Goal: Information Seeking & Learning: Check status

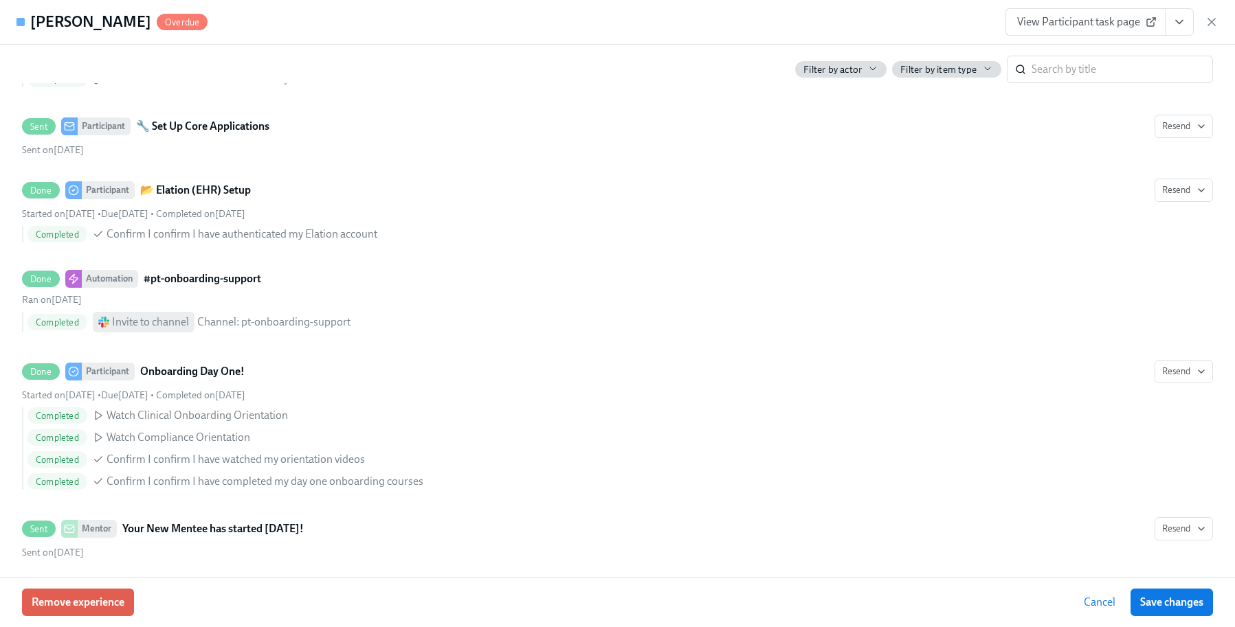
scroll to position [847, 0]
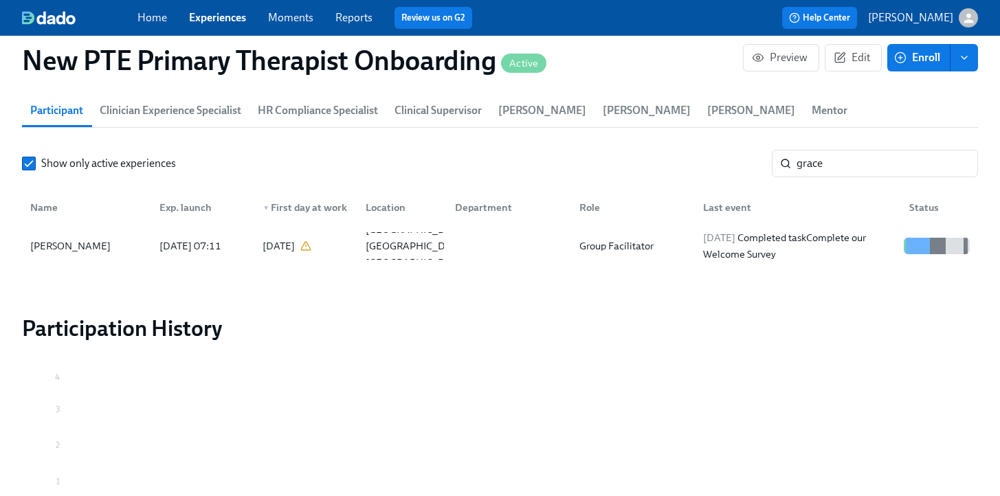
scroll to position [0, 5971]
click at [229, 22] on link "Experiences" at bounding box center [217, 17] width 57 height 13
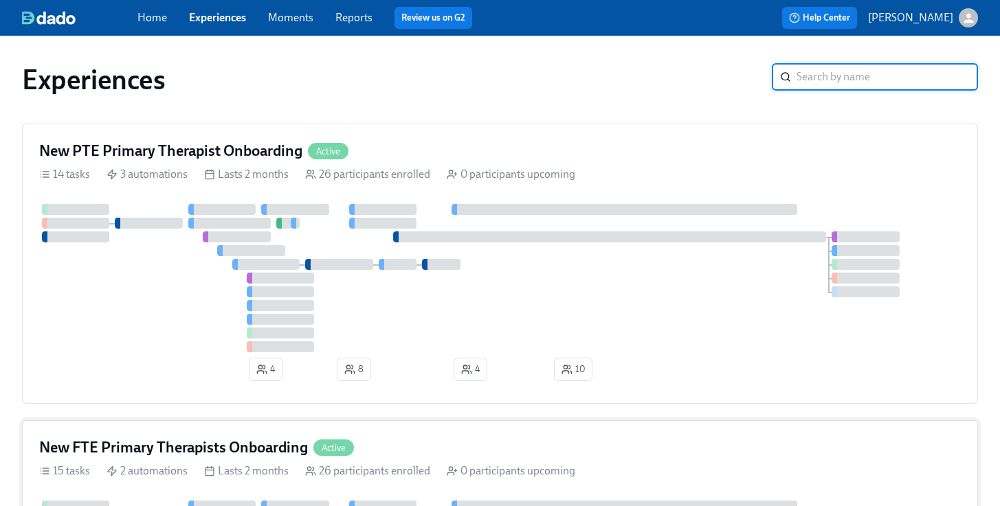
click at [227, 449] on h4 "New FTE Primary Therapists Onboarding" at bounding box center [173, 448] width 269 height 21
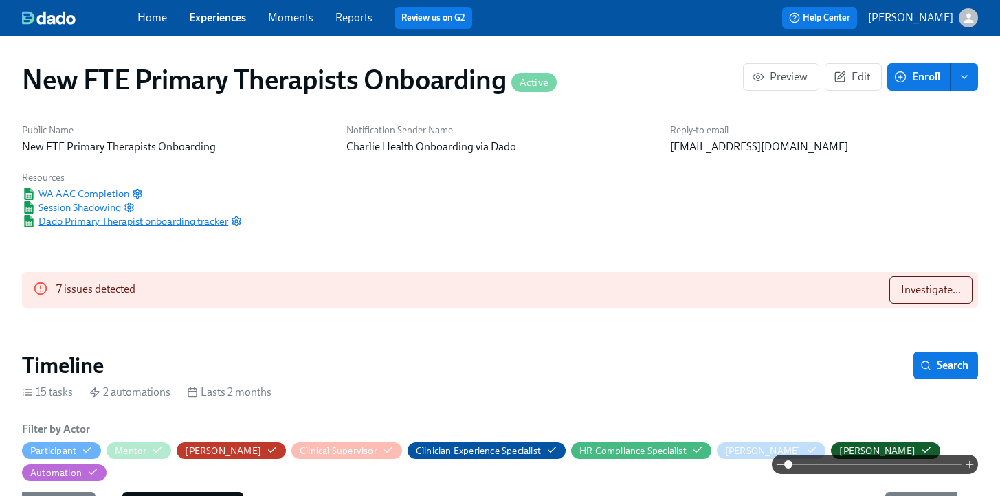
scroll to position [0, 5387]
click at [134, 219] on span "Dado Primary Therapist onboarding tracker" at bounding box center [125, 221] width 206 height 14
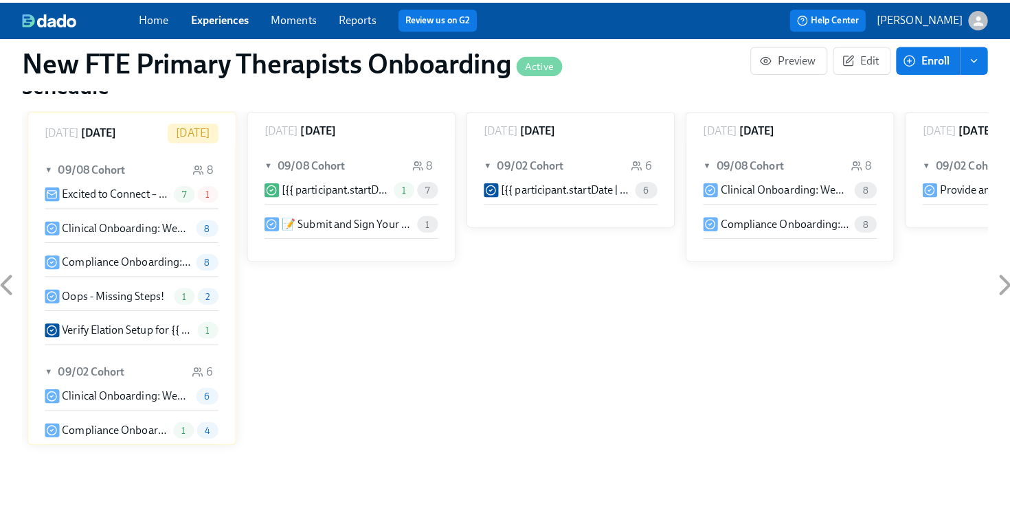
scroll to position [1075, 0]
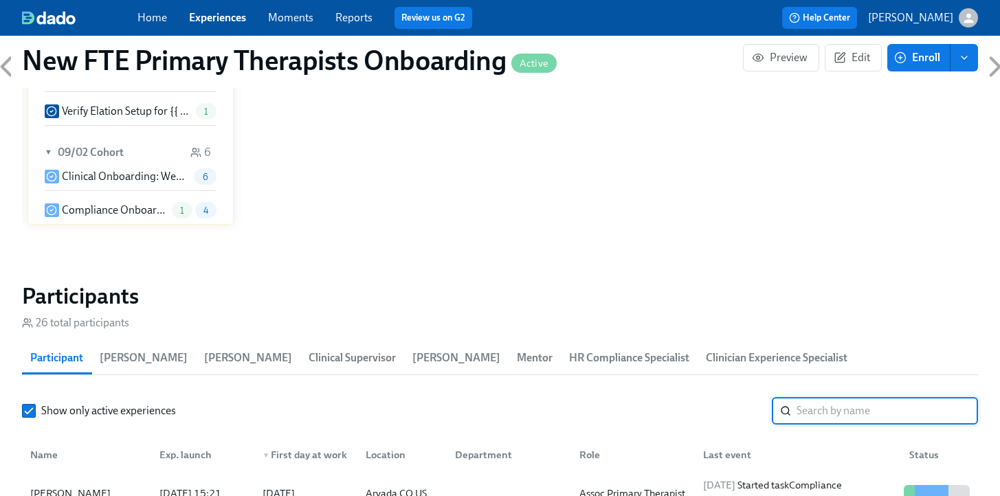
click at [865, 397] on input "search" at bounding box center [886, 410] width 181 height 27
type input "[PERSON_NAME]"
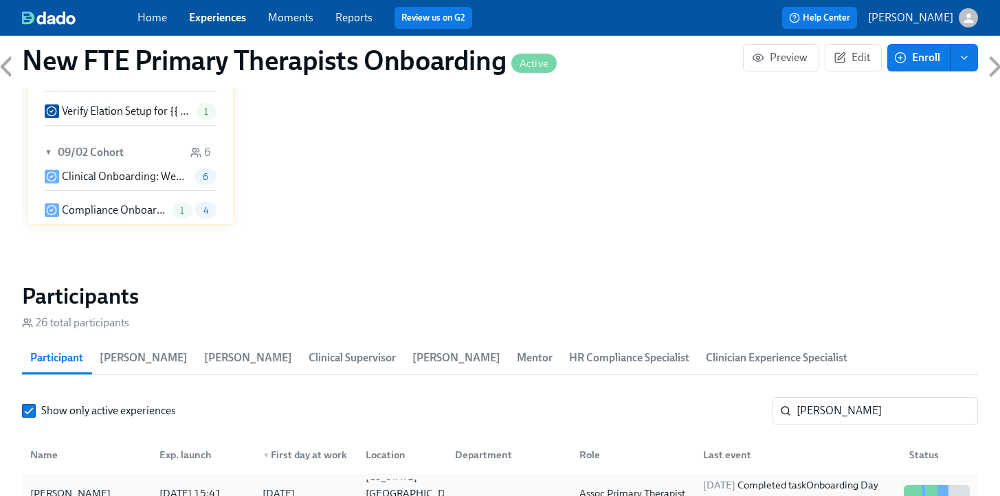
click at [63, 485] on div "[PERSON_NAME]" at bounding box center [70, 493] width 91 height 16
